Goal: Find specific page/section: Find specific page/section

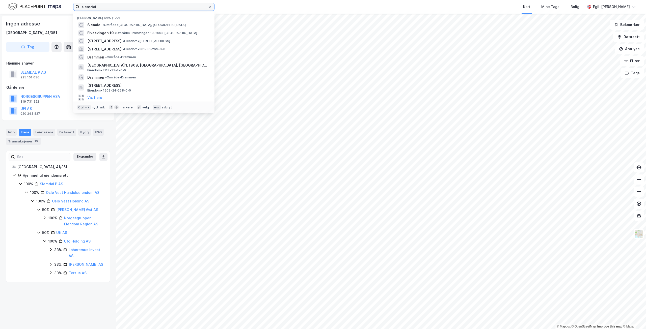
drag, startPoint x: 103, startPoint y: 5, endPoint x: 73, endPoint y: 7, distance: 30.1
click at [73, 7] on label "slemdal" at bounding box center [143, 7] width 141 height 8
type input "drammen"
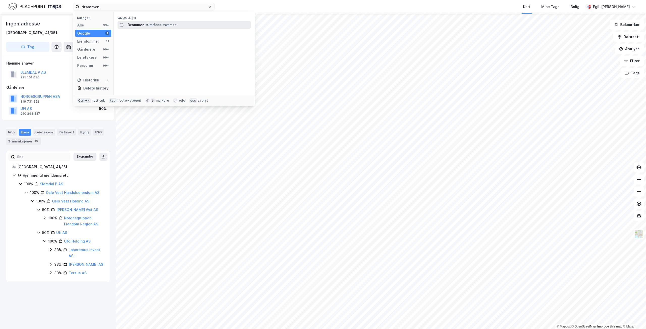
click at [128, 25] on span "Drammen" at bounding box center [136, 25] width 17 height 6
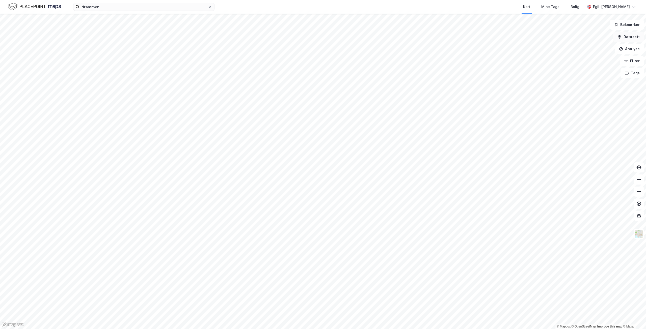
click at [632, 35] on button "Datasett" at bounding box center [628, 37] width 31 height 10
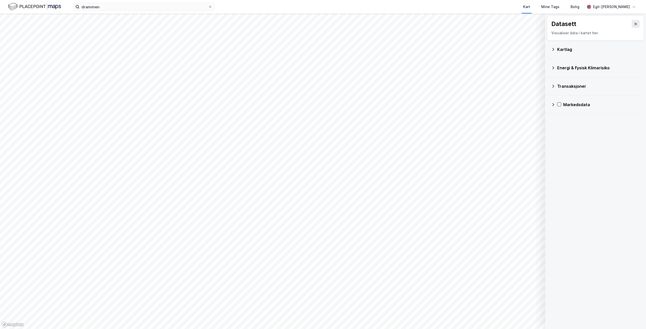
click at [571, 48] on div "Kartlag" at bounding box center [598, 49] width 83 height 6
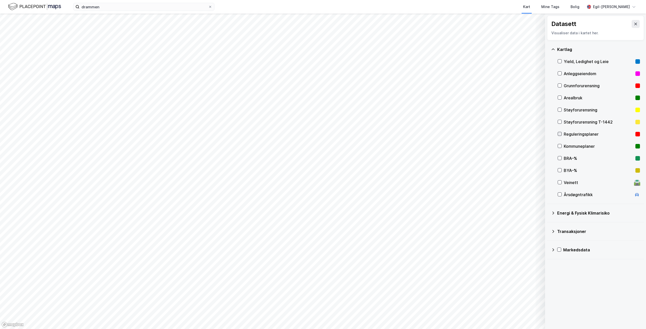
click at [560, 134] on icon at bounding box center [559, 134] width 3 height 2
